Goal: Transaction & Acquisition: Purchase product/service

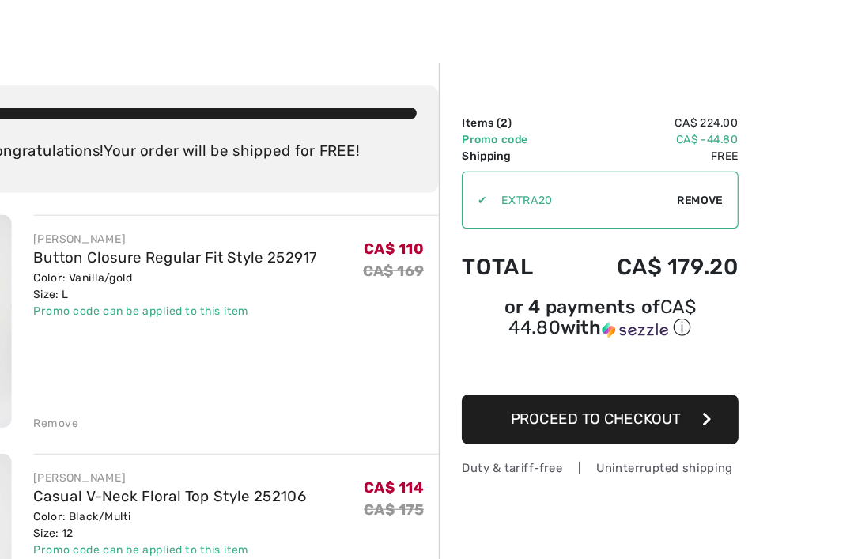
click at [587, 361] on button "Proceed to Checkout" at bounding box center [636, 382] width 237 height 43
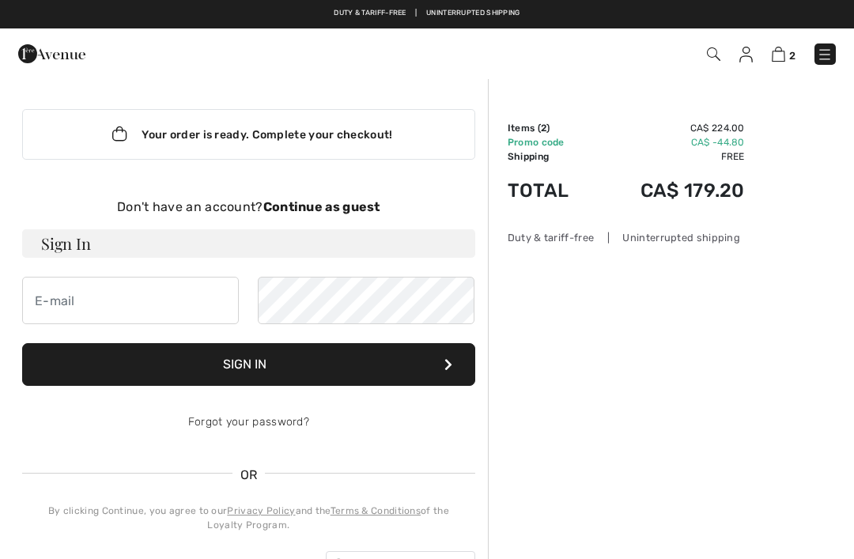
click at [151, 243] on h3 "Sign In" at bounding box center [248, 243] width 453 height 28
click at [123, 289] on input "email" at bounding box center [130, 300] width 217 height 47
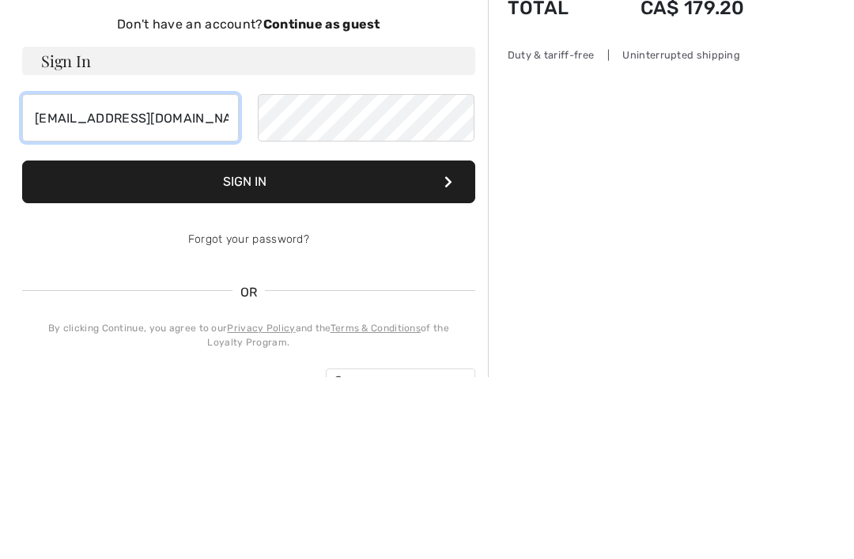
type input "[EMAIL_ADDRESS][DOMAIN_NAME]"
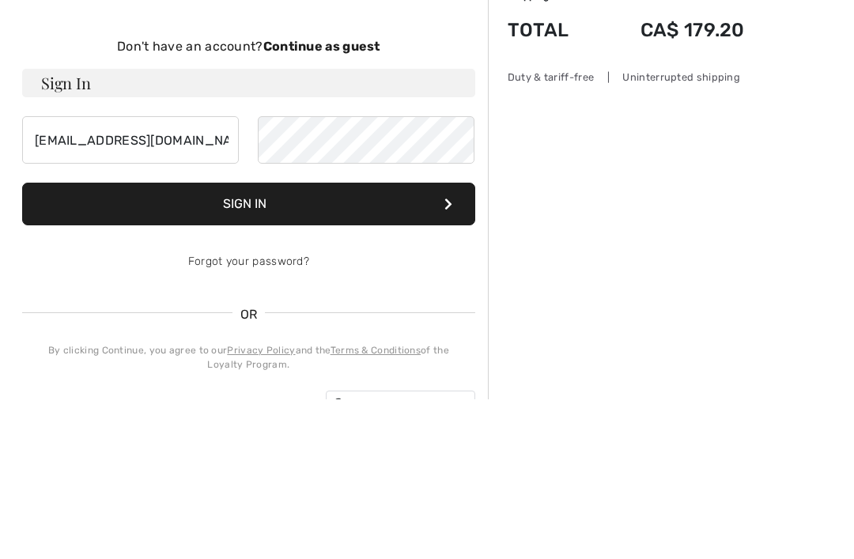
click at [371, 343] on button "Sign In" at bounding box center [248, 364] width 453 height 43
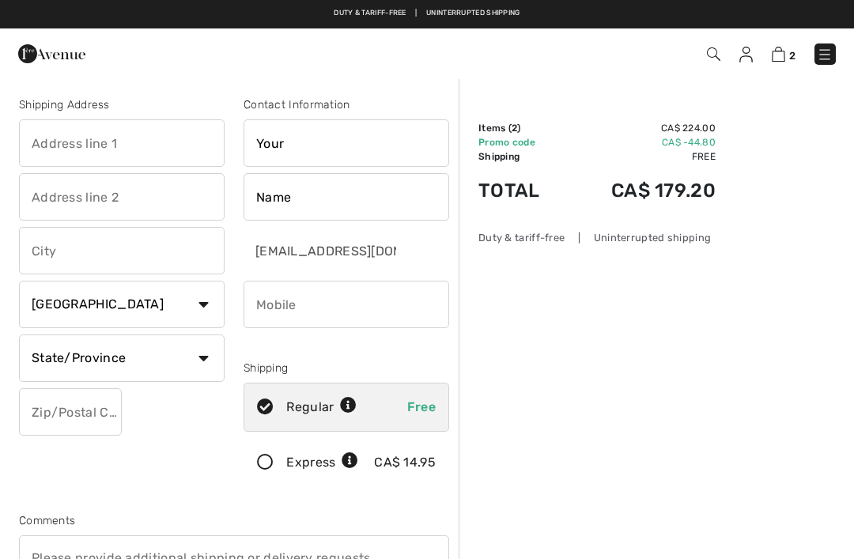
click at [782, 58] on img at bounding box center [777, 54] width 13 height 15
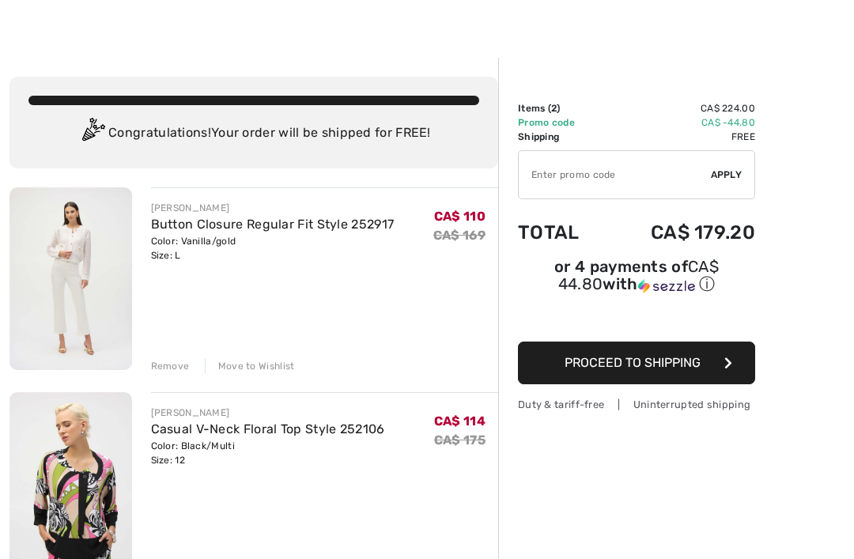
scroll to position [22, 0]
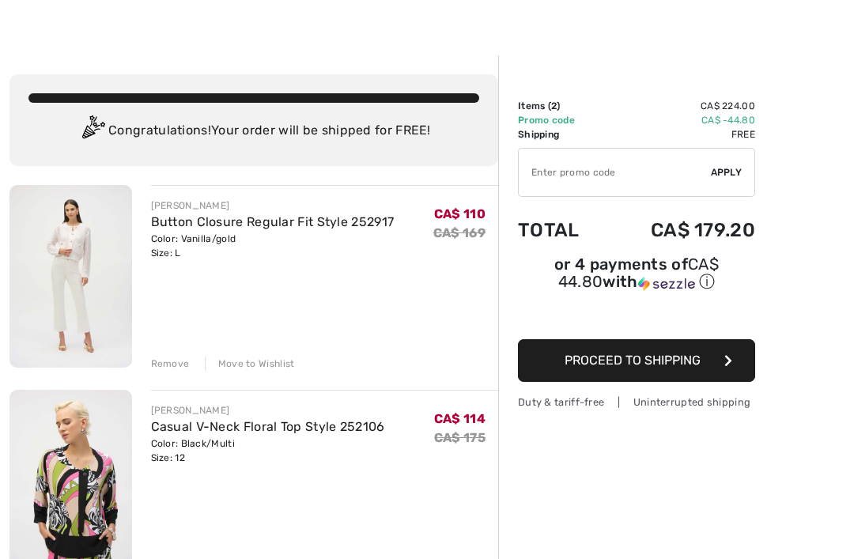
click at [221, 227] on link "Button Closure Regular Fit Style 252917" at bounding box center [272, 221] width 243 height 15
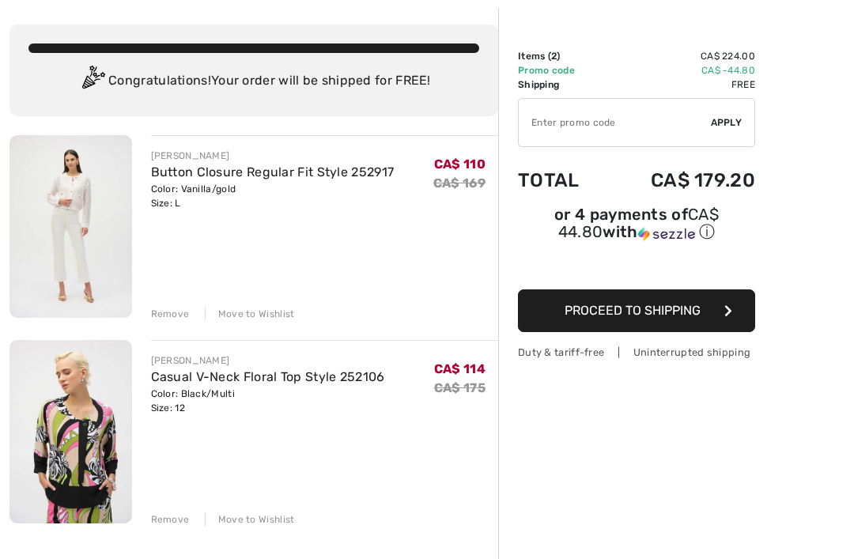
scroll to position [73, 0]
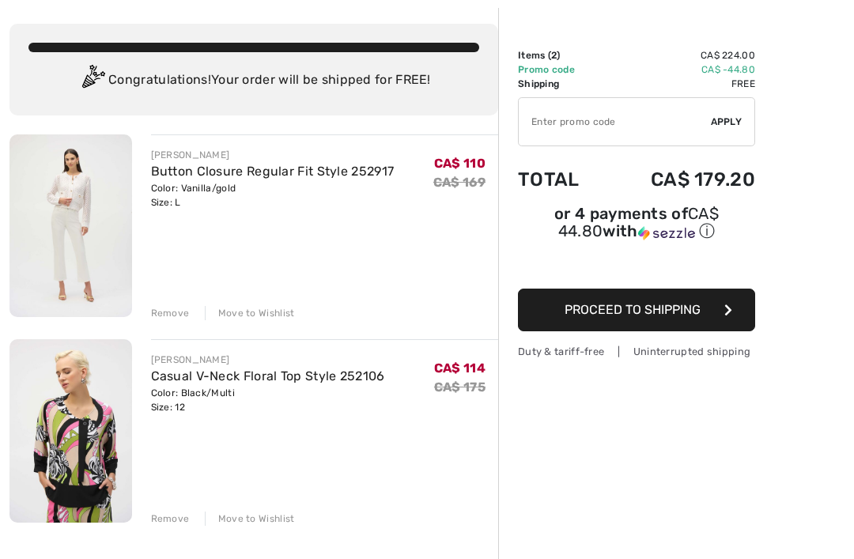
click at [228, 375] on link "Casual V-Neck Floral Top Style 252106" at bounding box center [268, 375] width 234 height 15
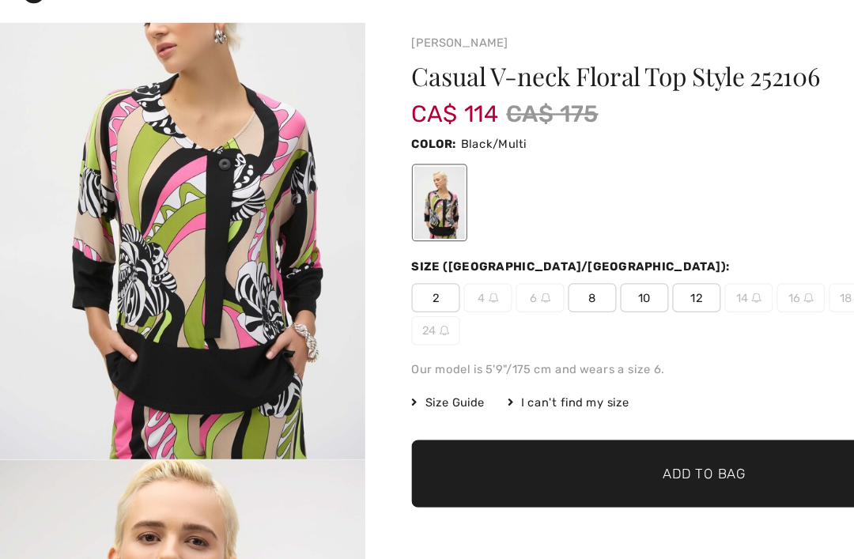
scroll to position [13, 0]
click at [379, 382] on span "Size Guide" at bounding box center [366, 389] width 59 height 14
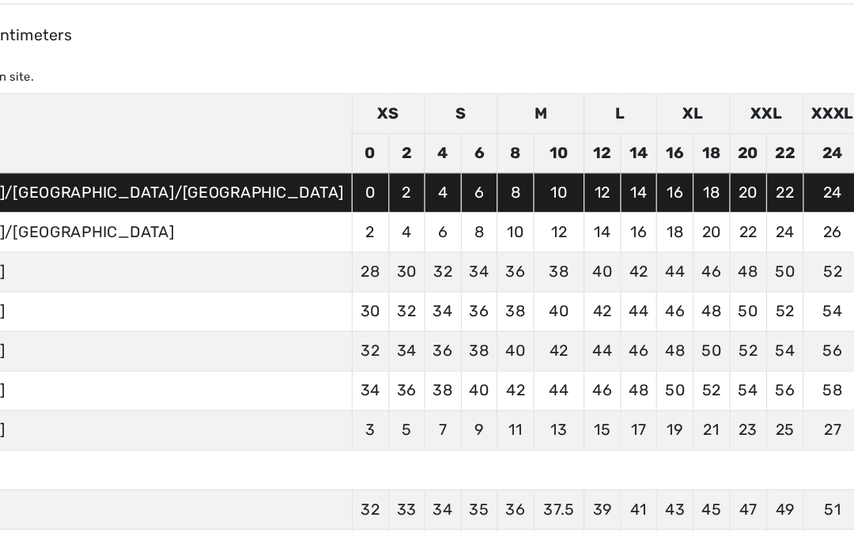
scroll to position [0, 0]
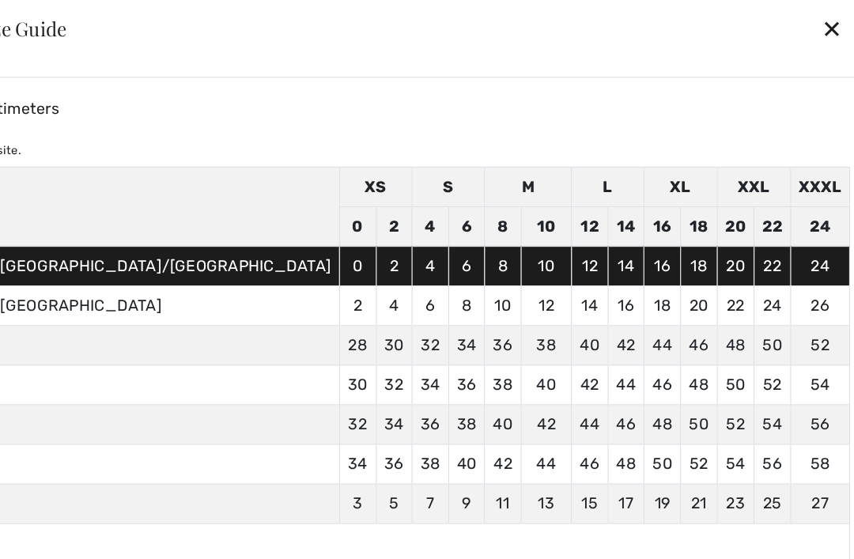
click at [827, 25] on div "✕" at bounding box center [835, 23] width 17 height 33
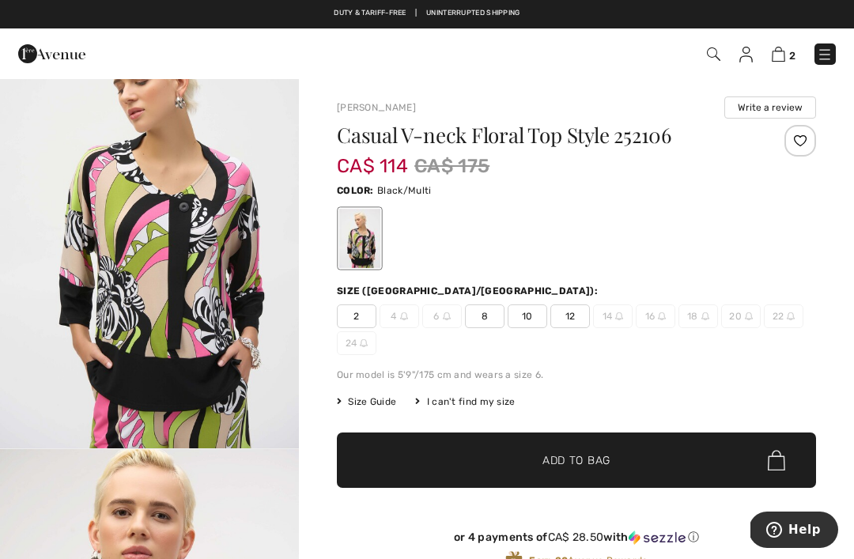
click at [784, 49] on img at bounding box center [777, 54] width 13 height 15
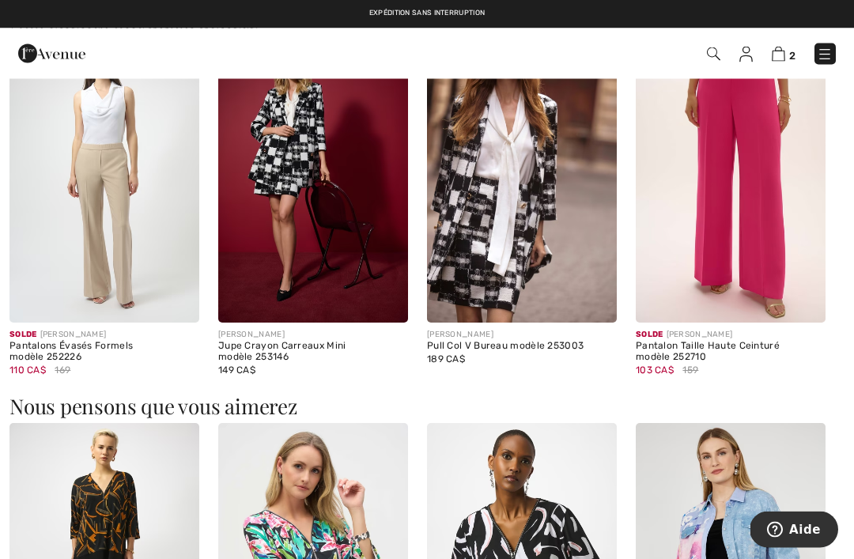
scroll to position [1578, 0]
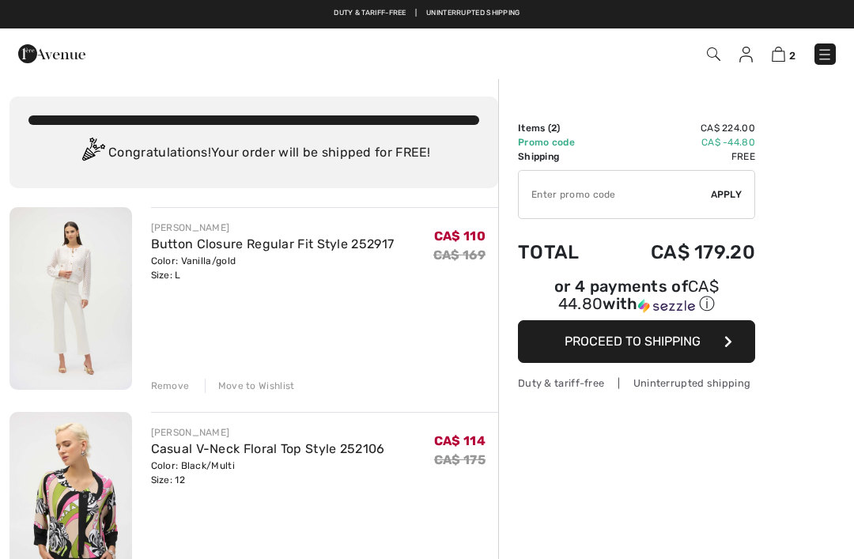
click at [196, 242] on link "Button Closure Regular Fit Style 252917" at bounding box center [272, 243] width 243 height 15
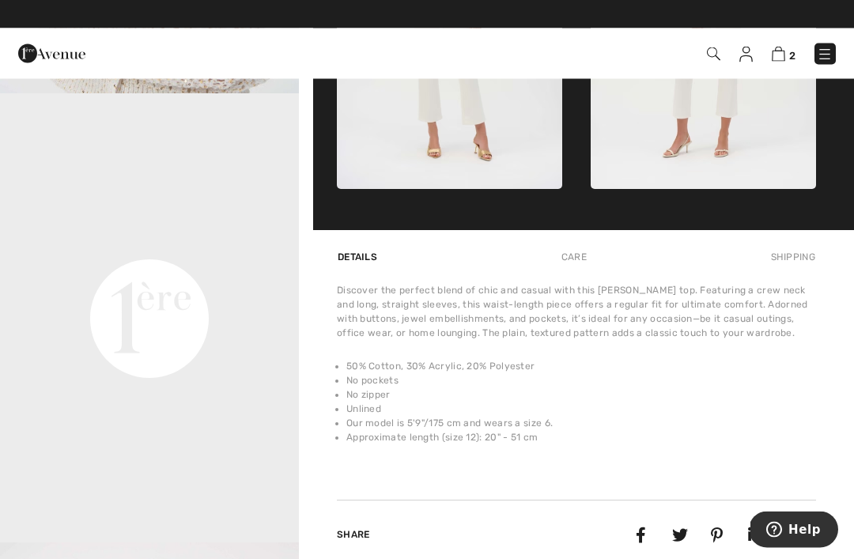
scroll to position [859, 0]
